Goal: Task Accomplishment & Management: Complete application form

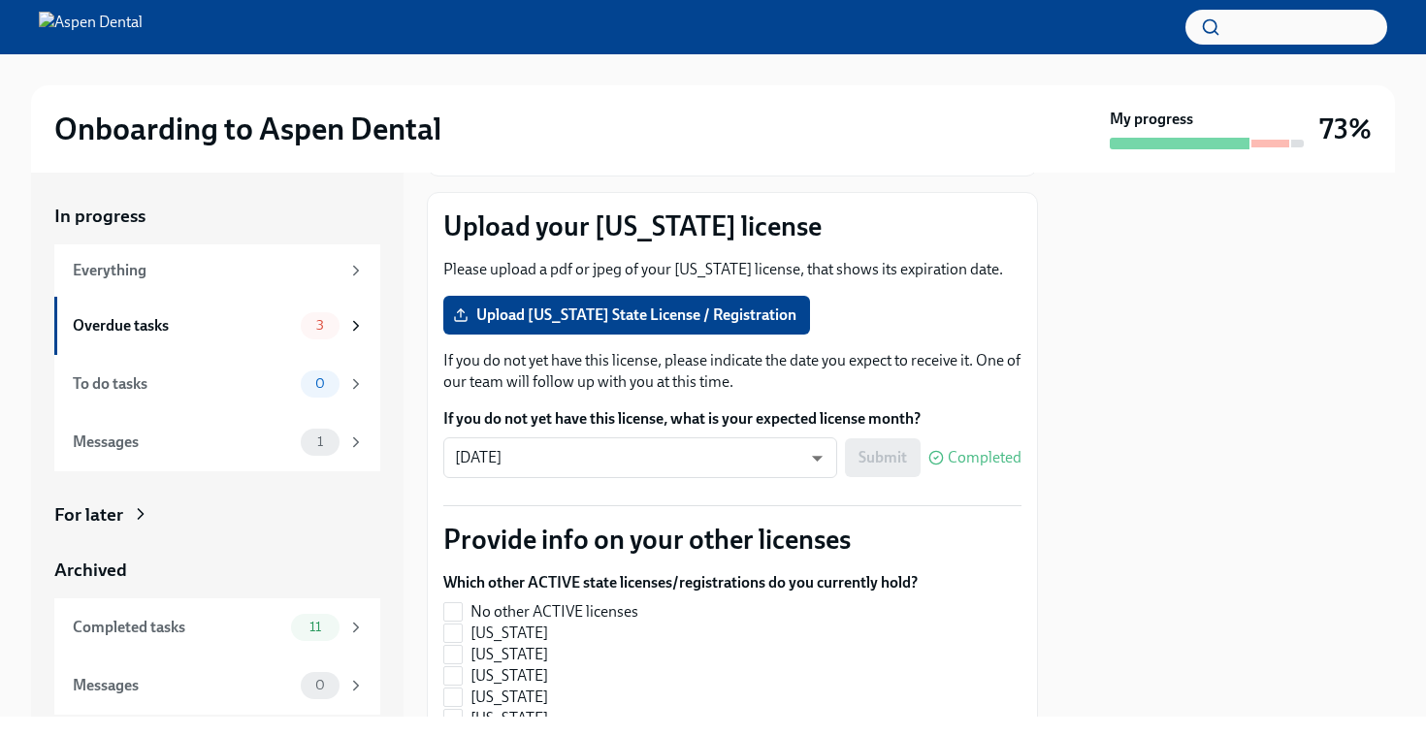
scroll to position [221, 0]
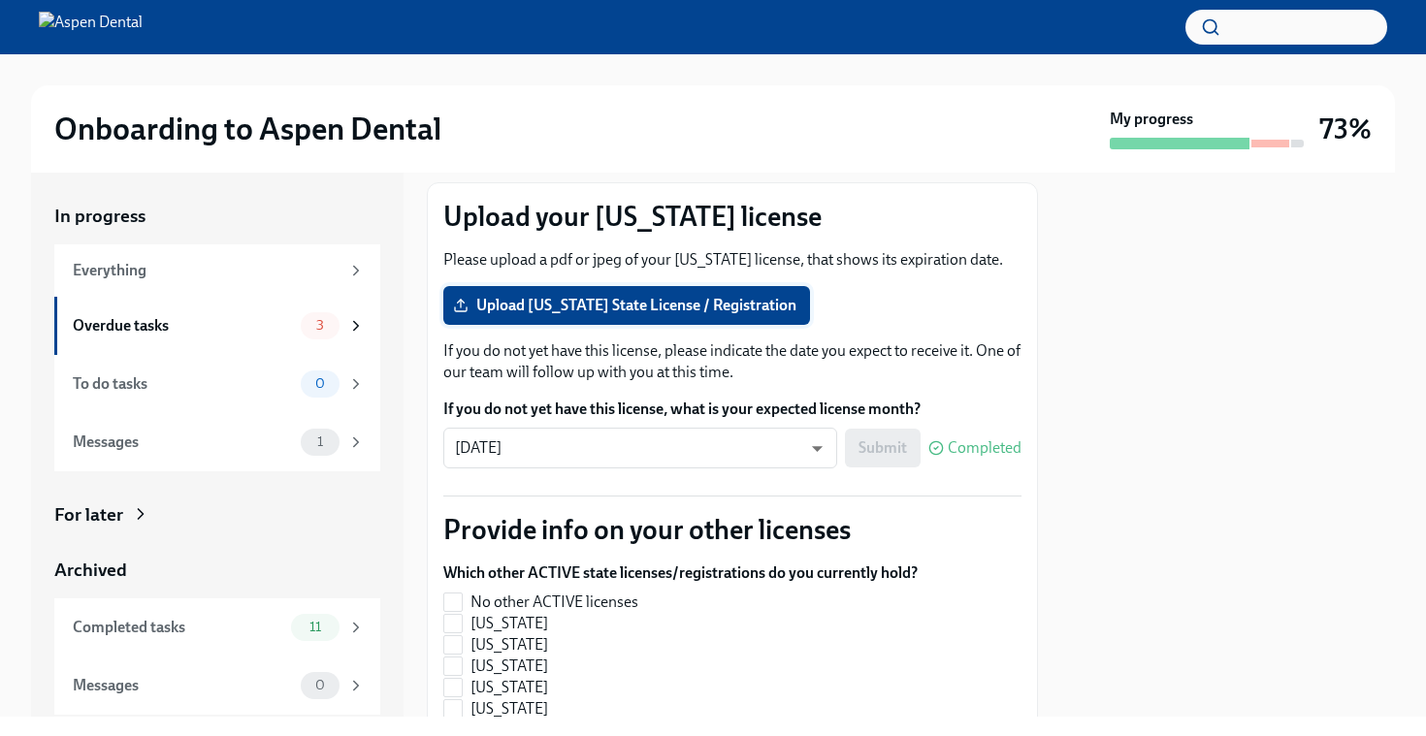
click at [780, 309] on span "Upload [US_STATE] State License / Registration" at bounding box center [627, 305] width 340 height 19
click at [0, 0] on input "Upload [US_STATE] State License / Registration" at bounding box center [0, 0] width 0 height 0
click at [663, 306] on span "Upload [US_STATE] State License / Registration" at bounding box center [627, 305] width 340 height 19
click at [0, 0] on input "Upload [US_STATE] State License / Registration" at bounding box center [0, 0] width 0 height 0
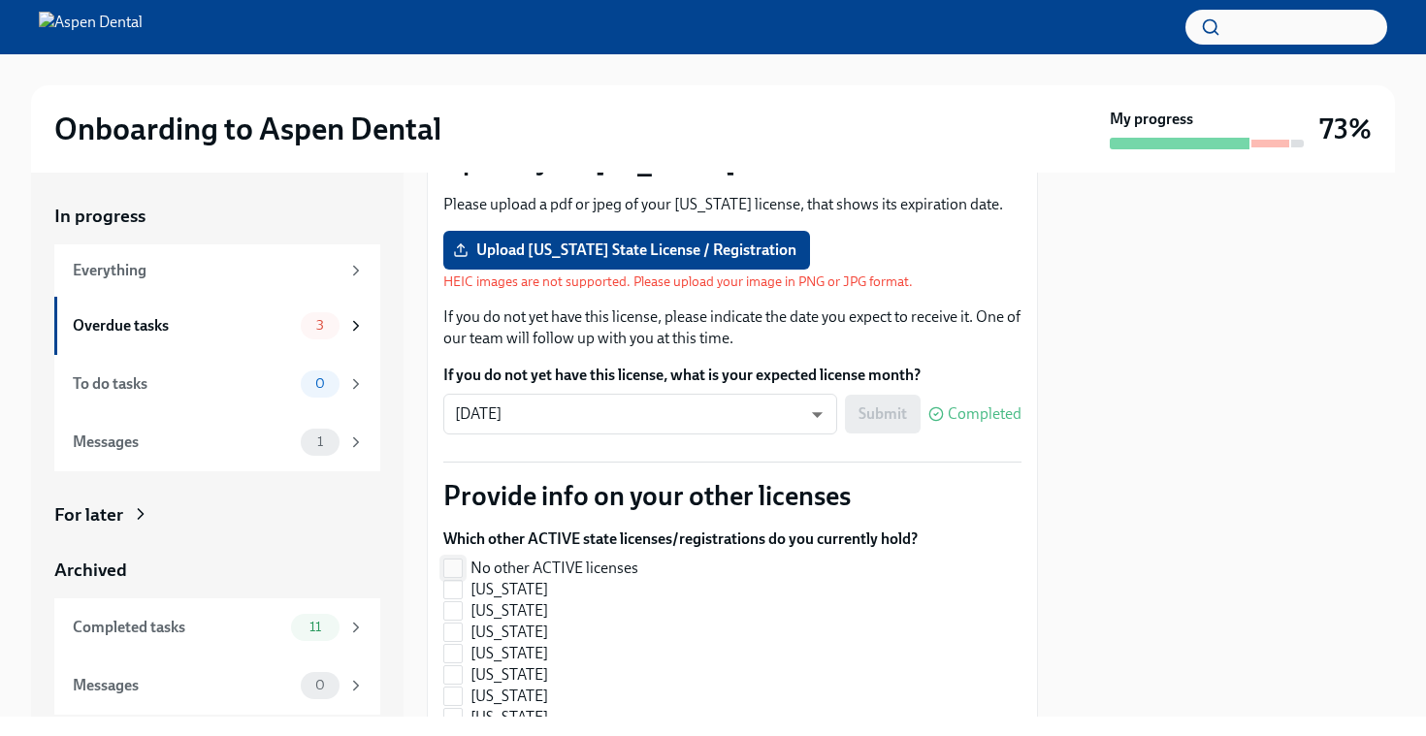
scroll to position [292, 0]
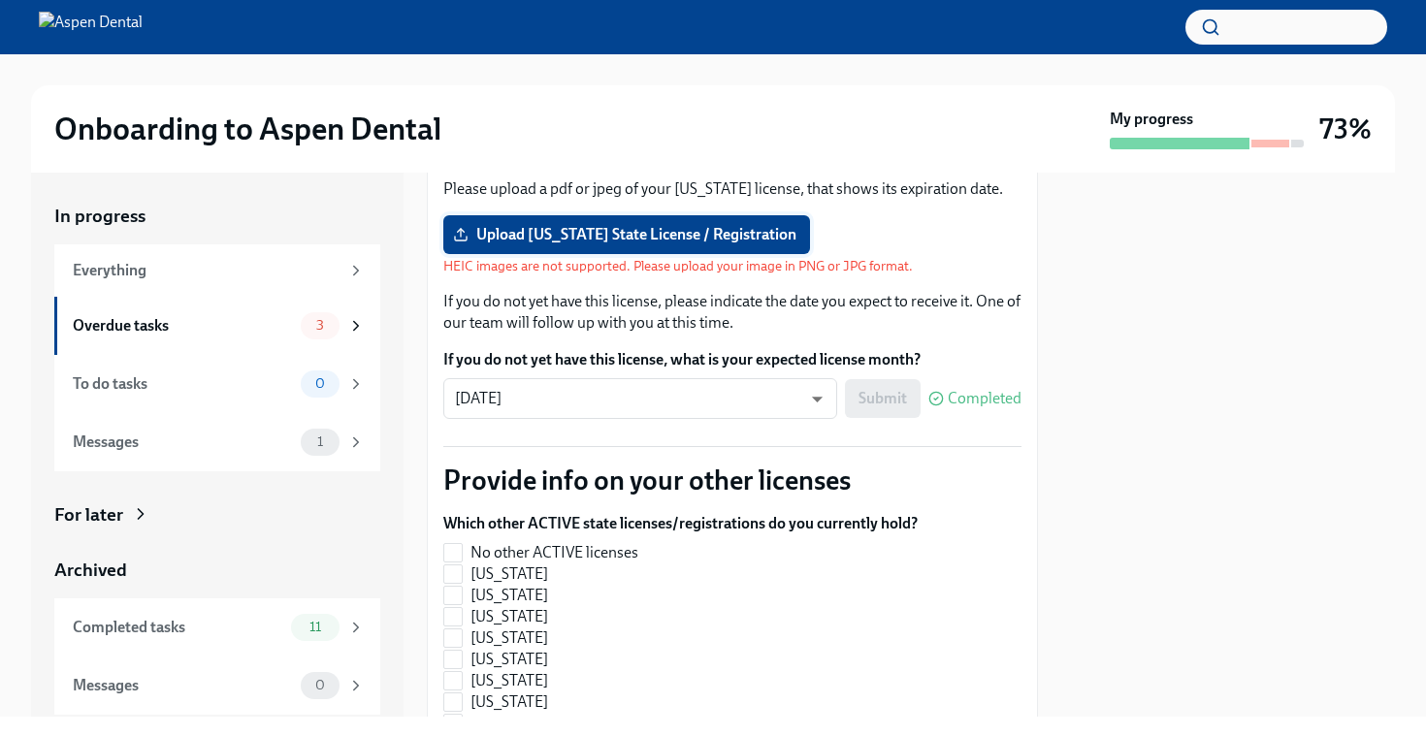
click at [708, 236] on span "Upload [US_STATE] State License / Registration" at bounding box center [627, 234] width 340 height 19
click at [0, 0] on input "Upload [US_STATE] State License / Registration" at bounding box center [0, 0] width 0 height 0
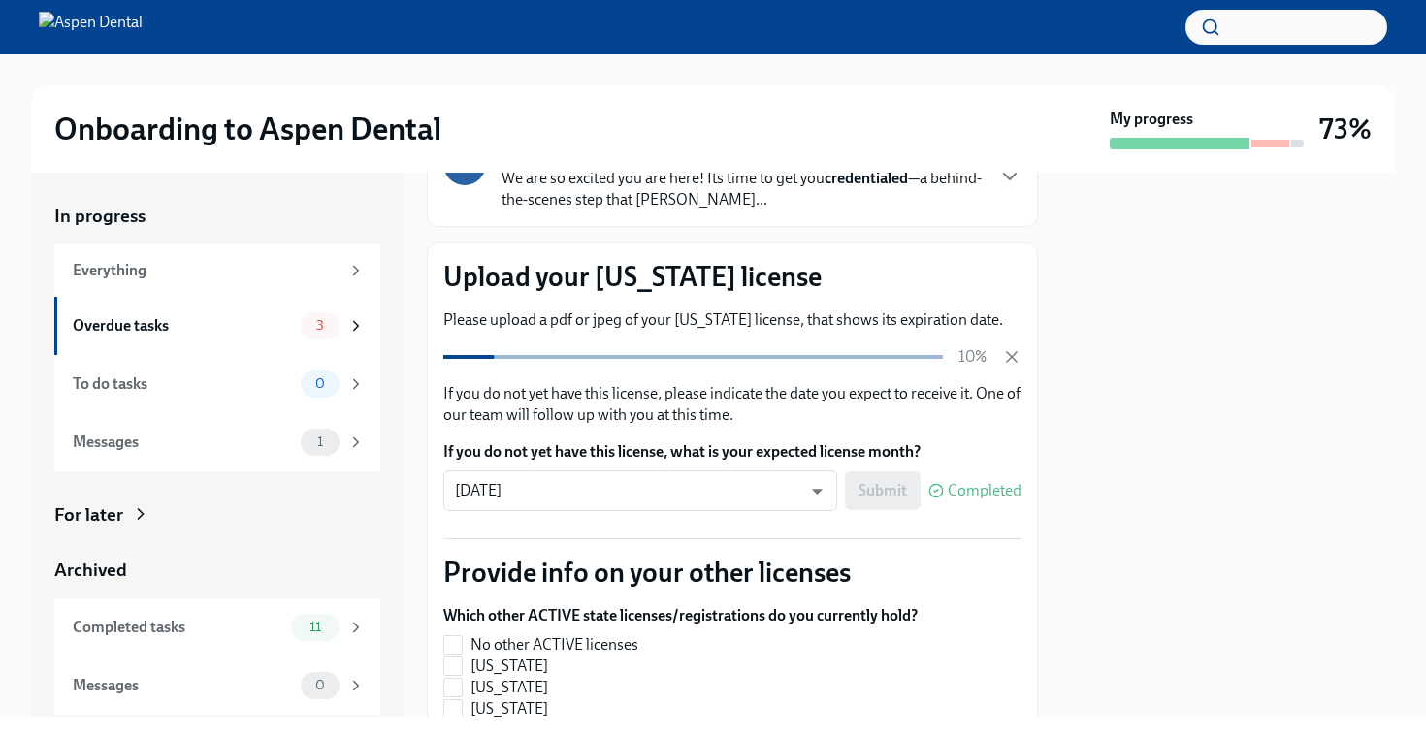
scroll to position [0, 0]
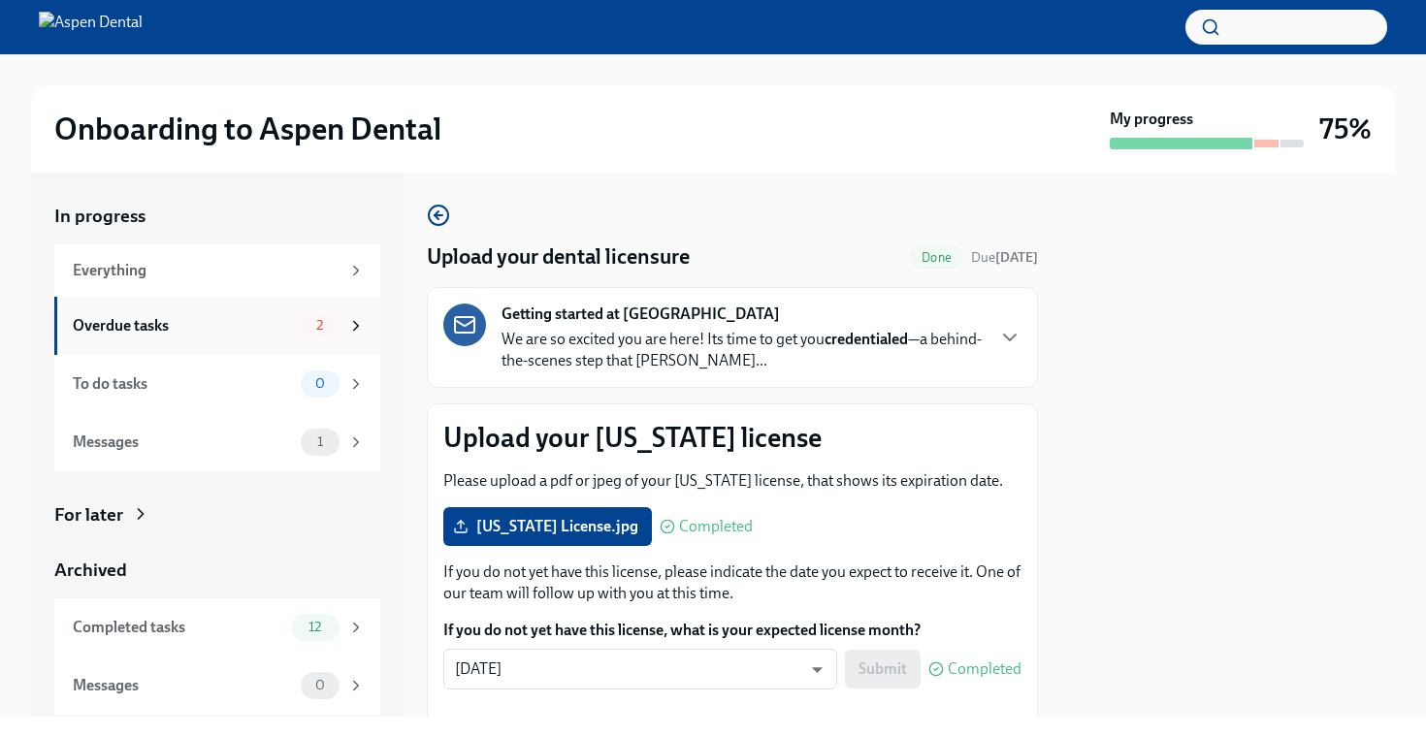
click at [318, 339] on div "Overdue tasks 2" at bounding box center [217, 326] width 326 height 58
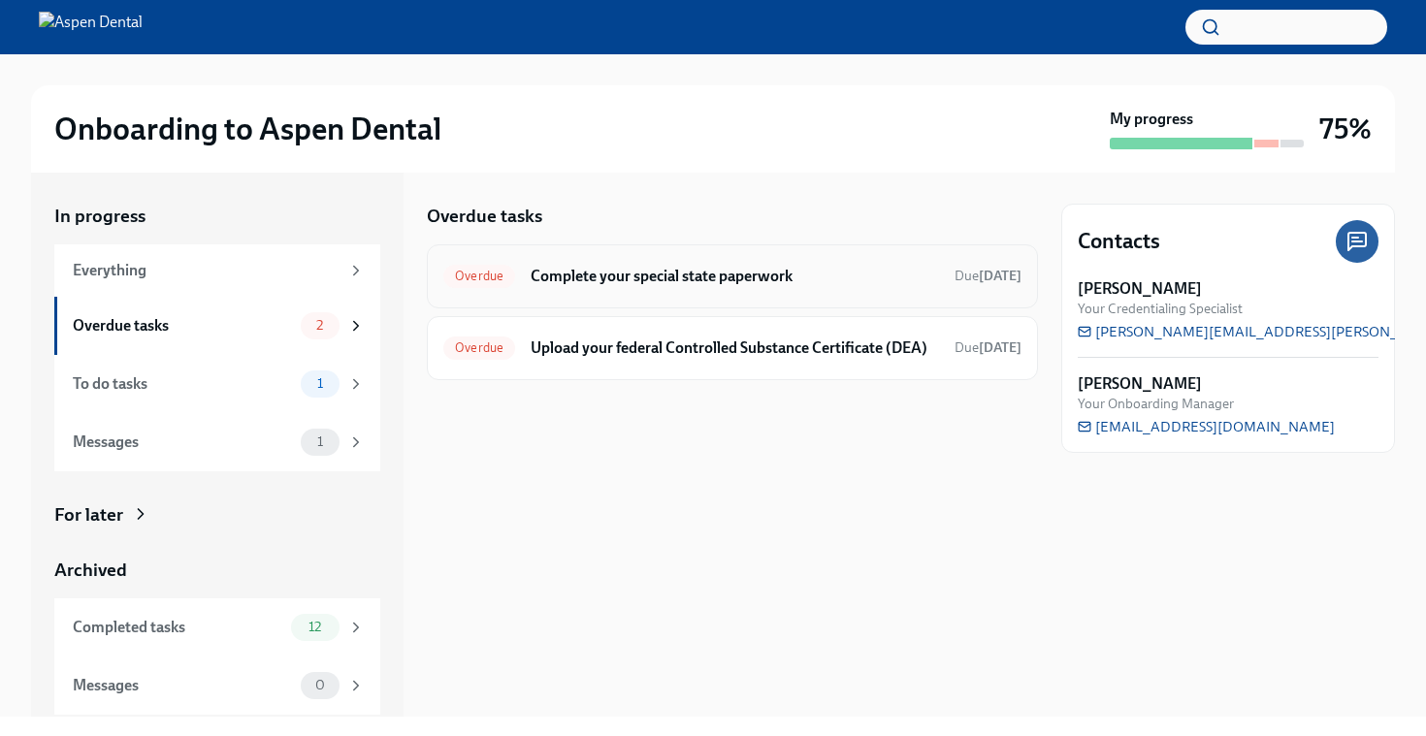
click at [634, 291] on div "Overdue Complete your special state paperwork Due [DATE]" at bounding box center [732, 276] width 578 height 31
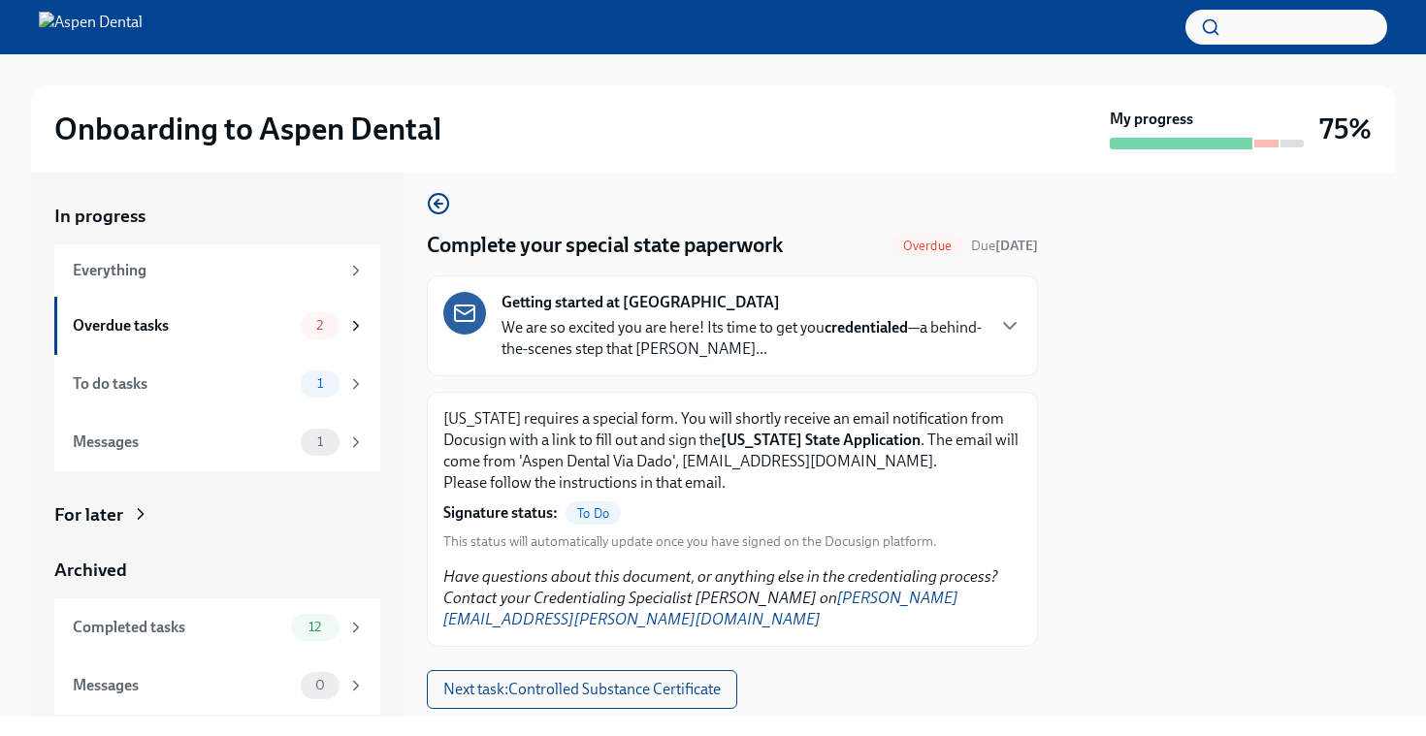
scroll to position [15, 0]
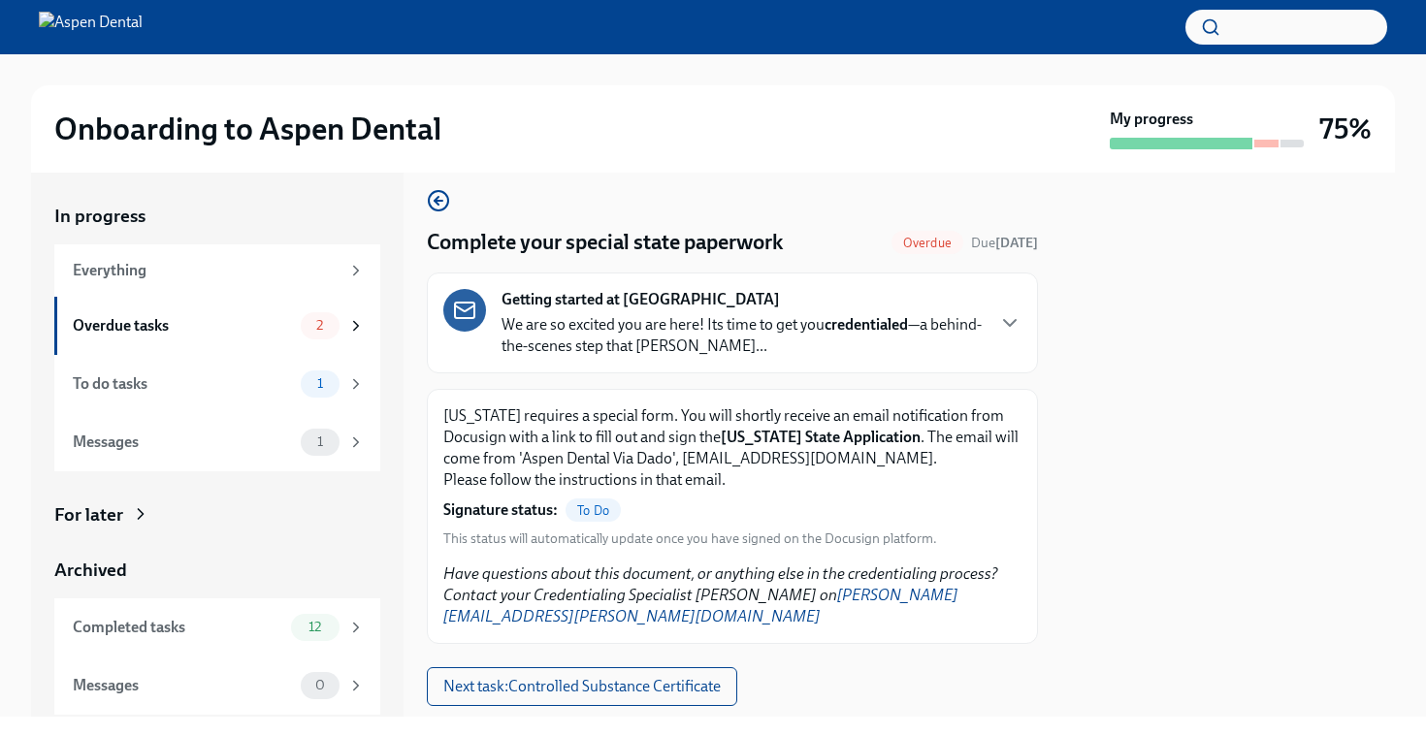
click at [781, 335] on p "We are so excited you are here! Its time to get you credentialed —a behind-the-…" at bounding box center [742, 335] width 481 height 43
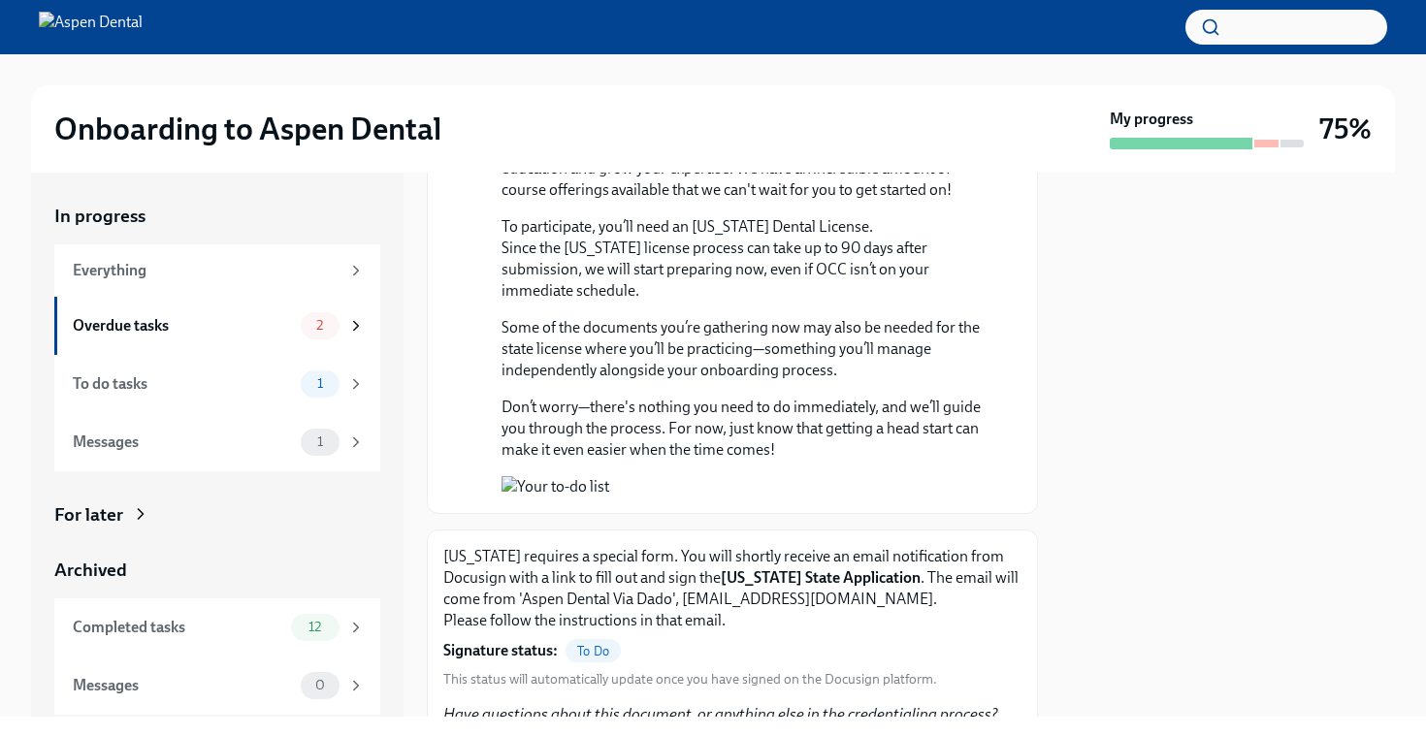
scroll to position [1938, 0]
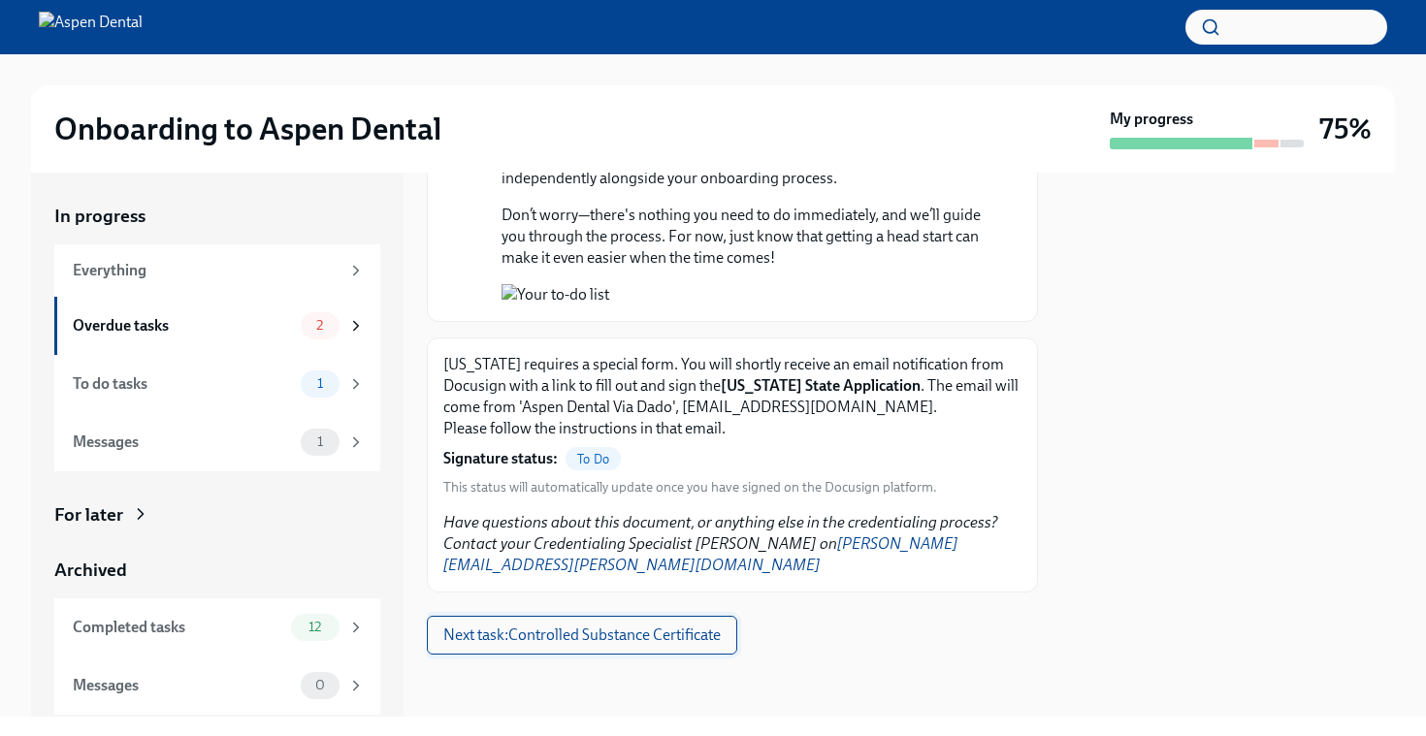
click at [695, 619] on button "Next task : Controlled Substance Certificate" at bounding box center [582, 635] width 310 height 39
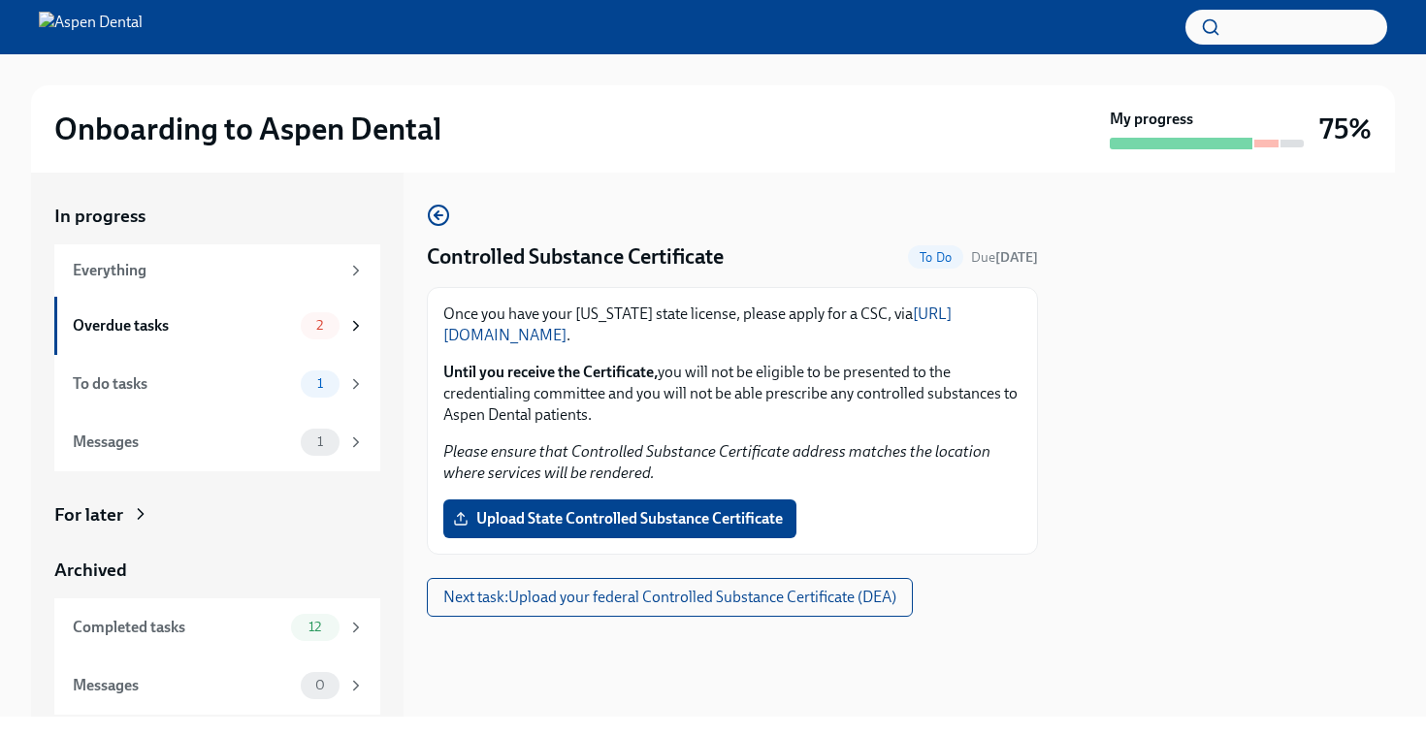
click at [644, 339] on link "[URL][DOMAIN_NAME]" at bounding box center [697, 325] width 508 height 40
